Goal: Transaction & Acquisition: Purchase product/service

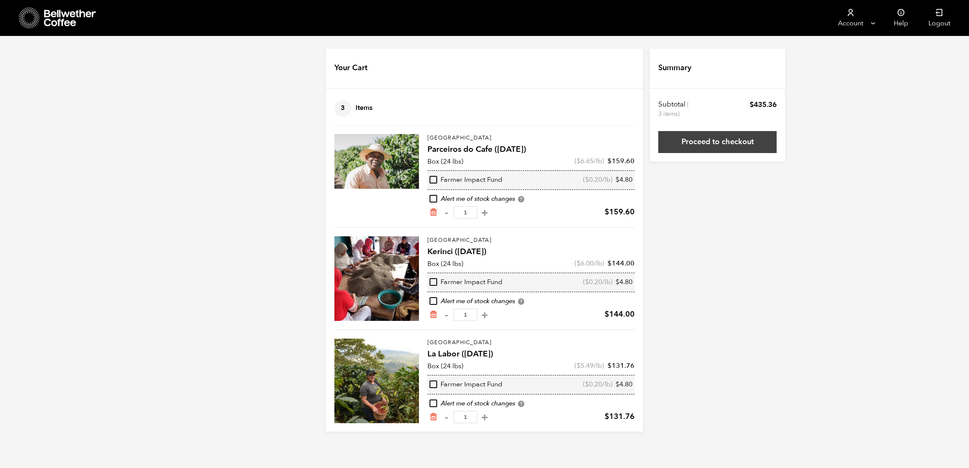
click at [727, 143] on link "Proceed to checkout" at bounding box center [718, 142] width 118 height 22
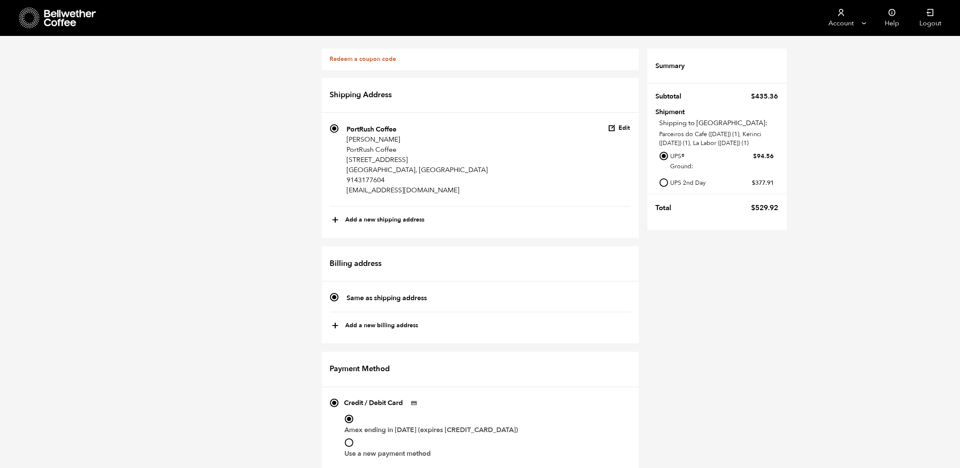
scroll to position [407, 0]
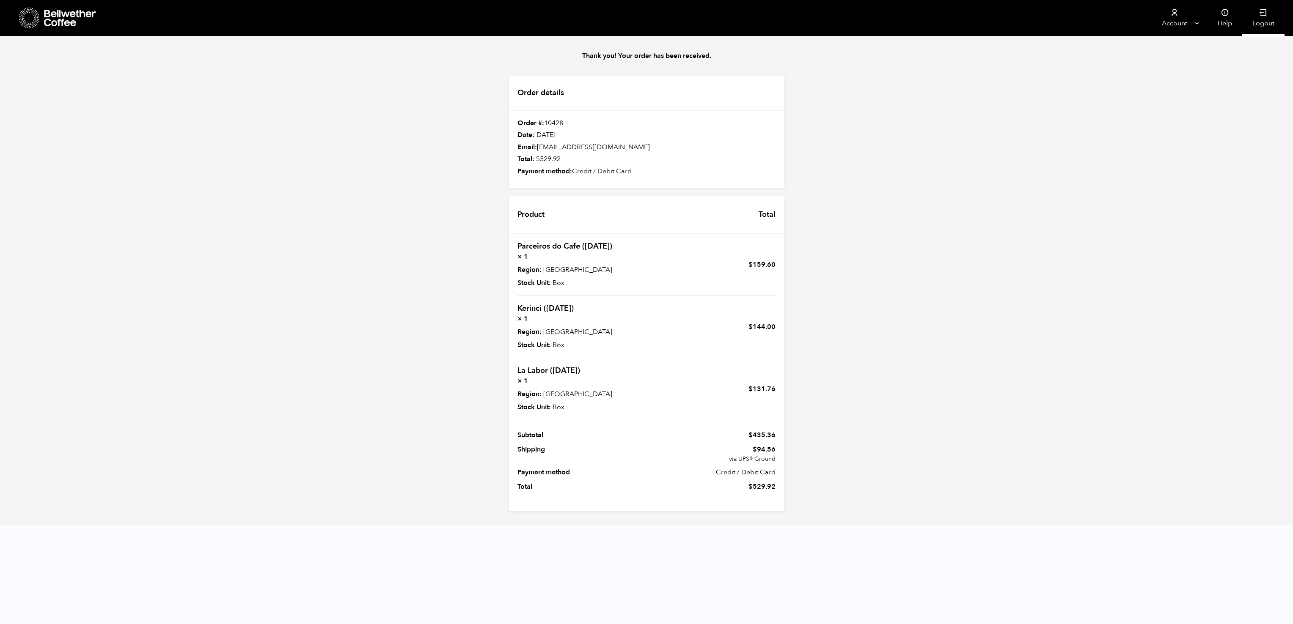
click at [959, 16] on link "Logout" at bounding box center [1263, 18] width 42 height 36
